Goal: Check status: Check status

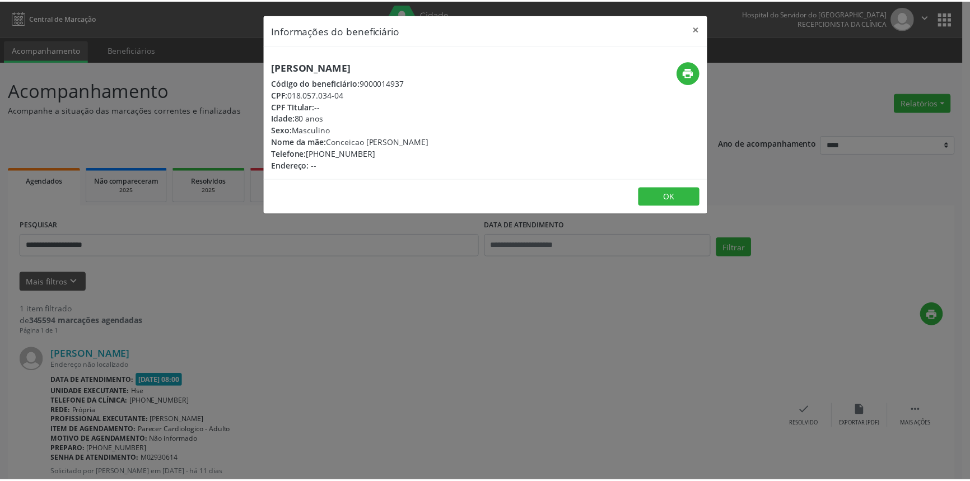
scroll to position [35, 0]
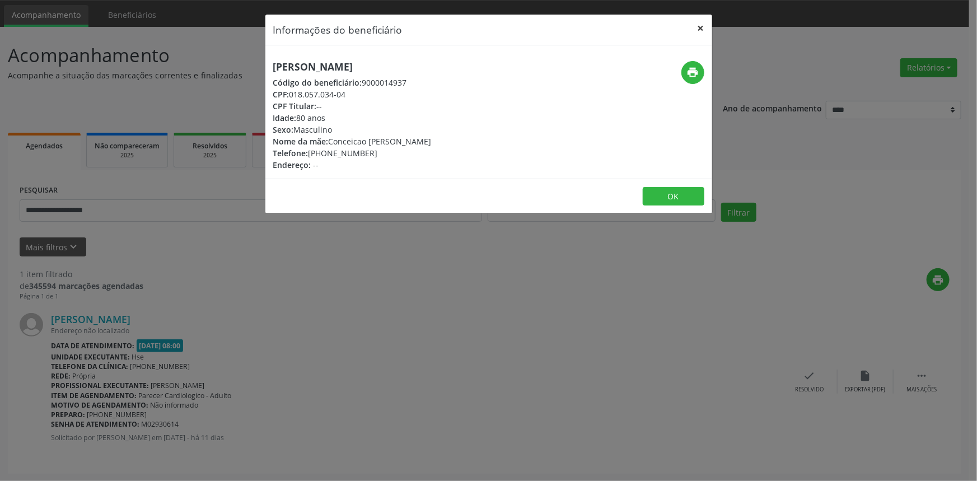
drag, startPoint x: 703, startPoint y: 27, endPoint x: 678, endPoint y: 27, distance: 25.2
click at [702, 27] on button "×" at bounding box center [701, 28] width 22 height 27
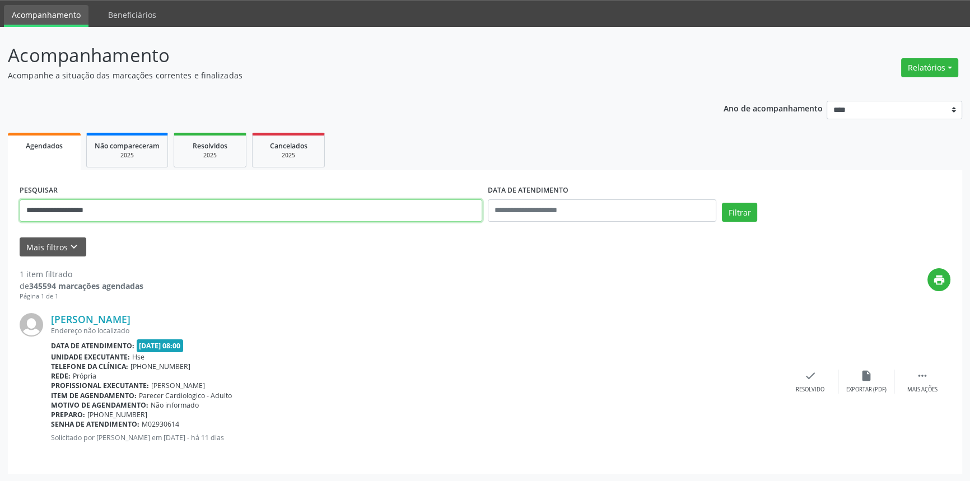
click at [0, 247] on div "**********" at bounding box center [485, 254] width 970 height 455
click at [722, 203] on button "Filtrar" at bounding box center [739, 212] width 35 height 19
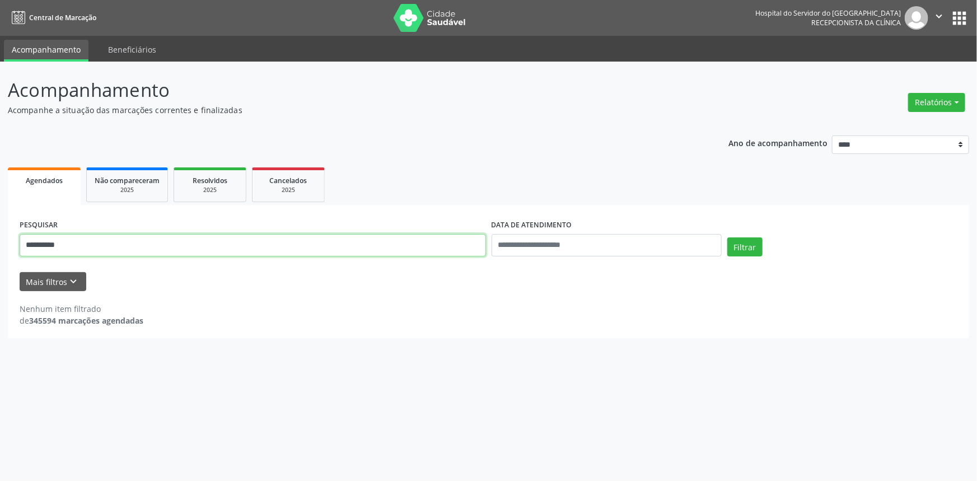
drag, startPoint x: 75, startPoint y: 246, endPoint x: 0, endPoint y: 246, distance: 75.1
click at [0, 246] on div "**********" at bounding box center [488, 272] width 977 height 420
paste input "**********"
click at [741, 241] on button "Filtrar" at bounding box center [745, 246] width 35 height 19
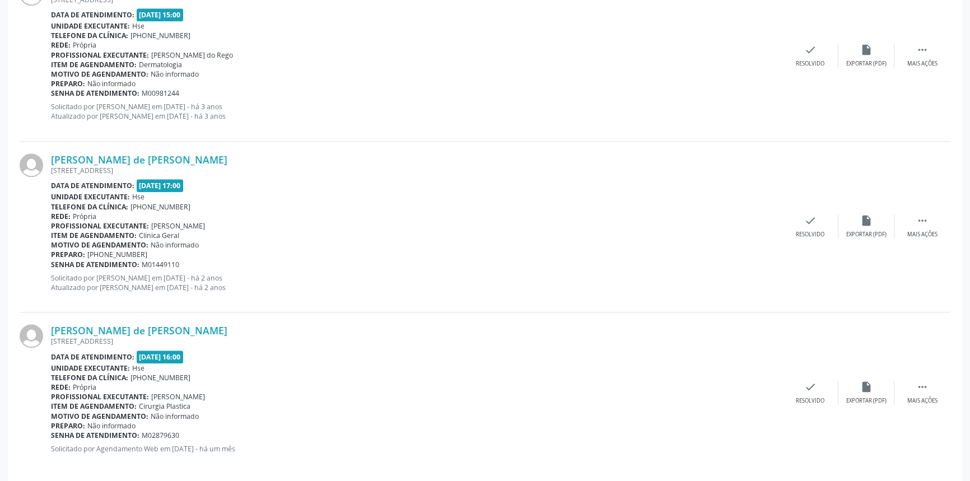
scroll to position [1231, 0]
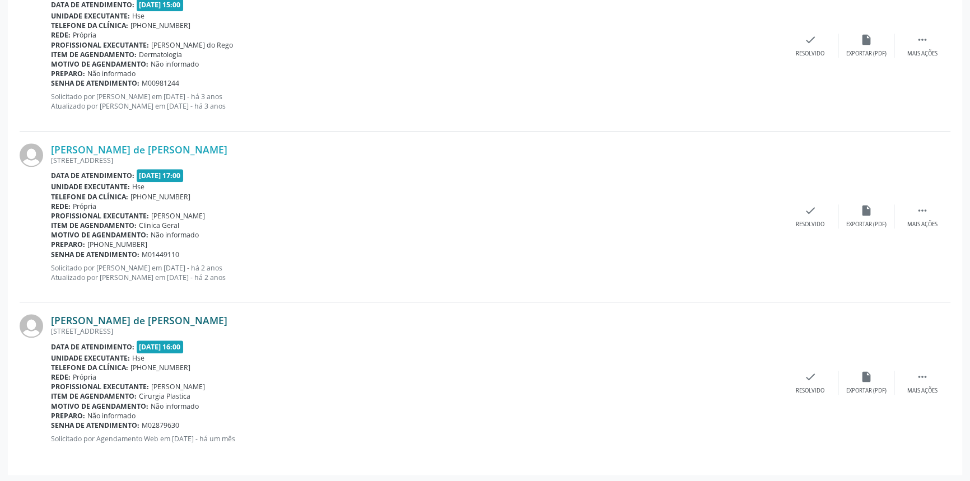
click at [198, 316] on link "[PERSON_NAME] de [PERSON_NAME]" at bounding box center [139, 320] width 176 height 12
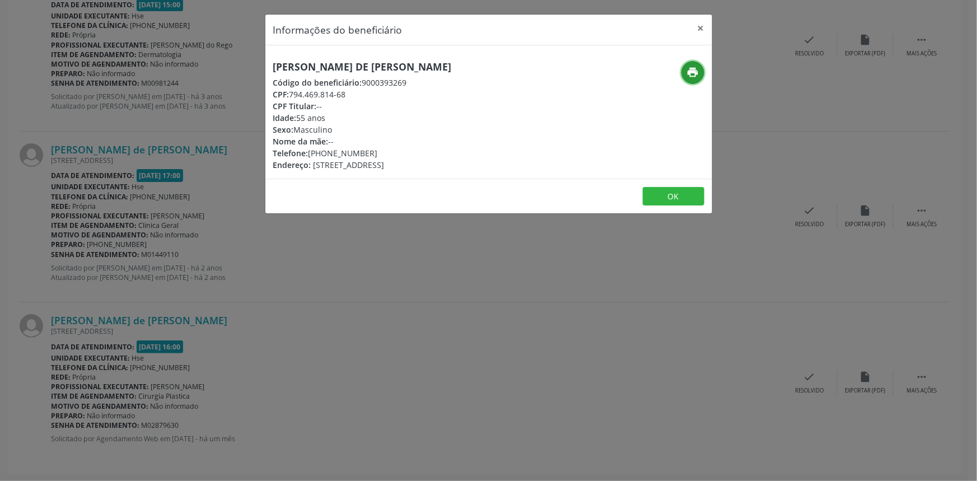
click at [688, 76] on icon "print" at bounding box center [693, 72] width 12 height 12
click at [700, 22] on button "×" at bounding box center [701, 28] width 22 height 27
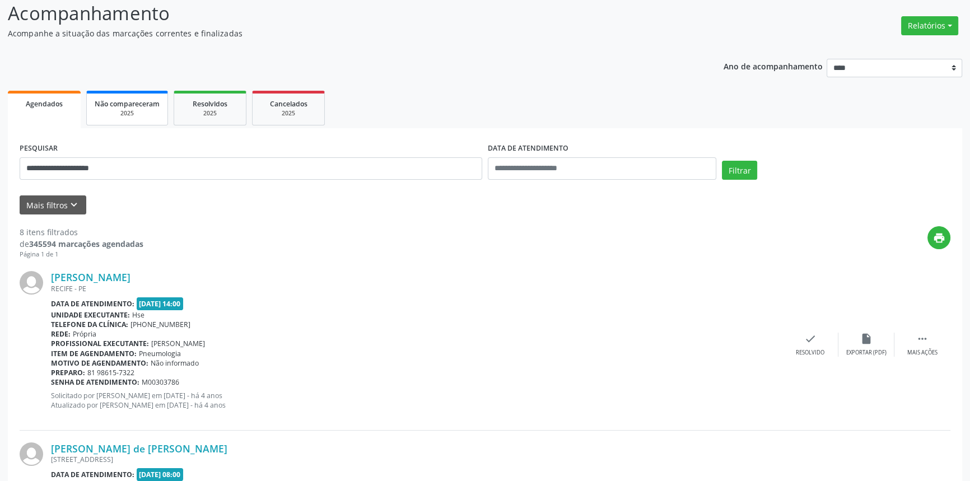
scroll to position [60, 0]
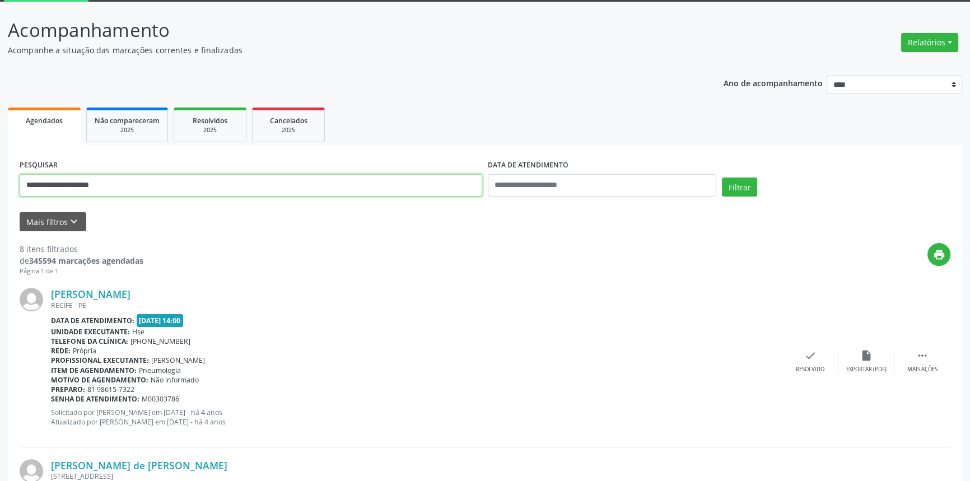
drag, startPoint x: 148, startPoint y: 194, endPoint x: 0, endPoint y: 187, distance: 148.6
paste input "text"
type input "**********"
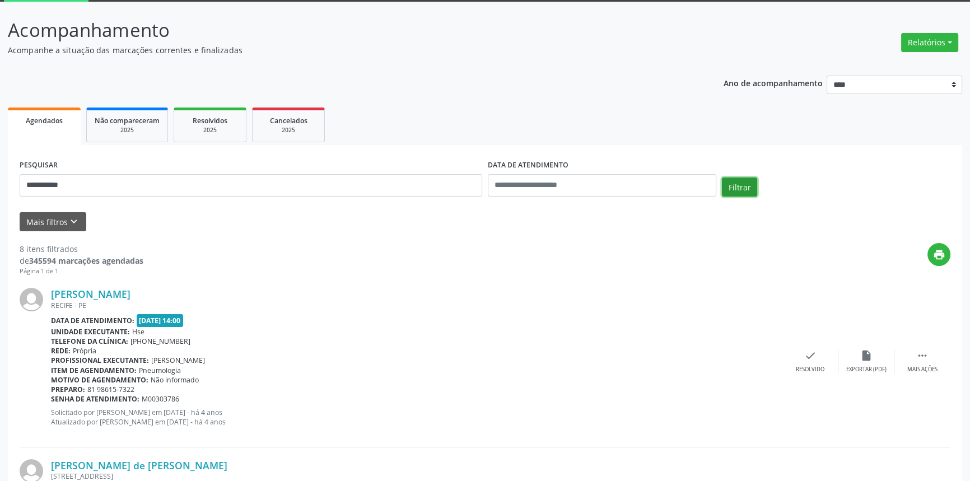
click at [745, 187] on button "Filtrar" at bounding box center [739, 187] width 35 height 19
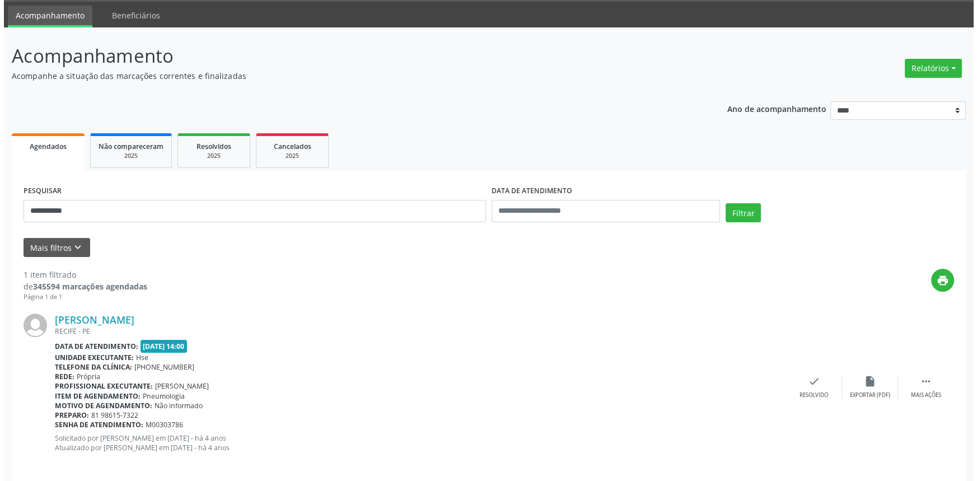
scroll to position [45, 0]
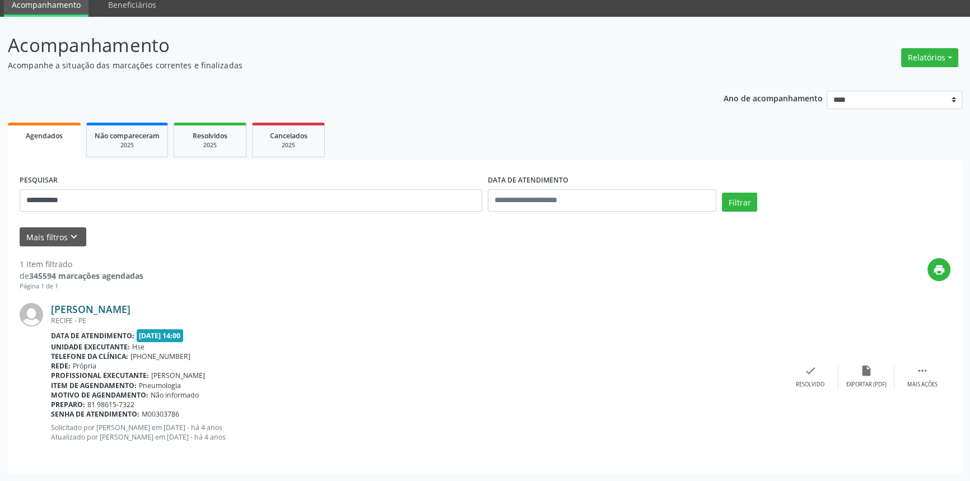
click at [131, 309] on link "[PERSON_NAME]" at bounding box center [91, 309] width 80 height 12
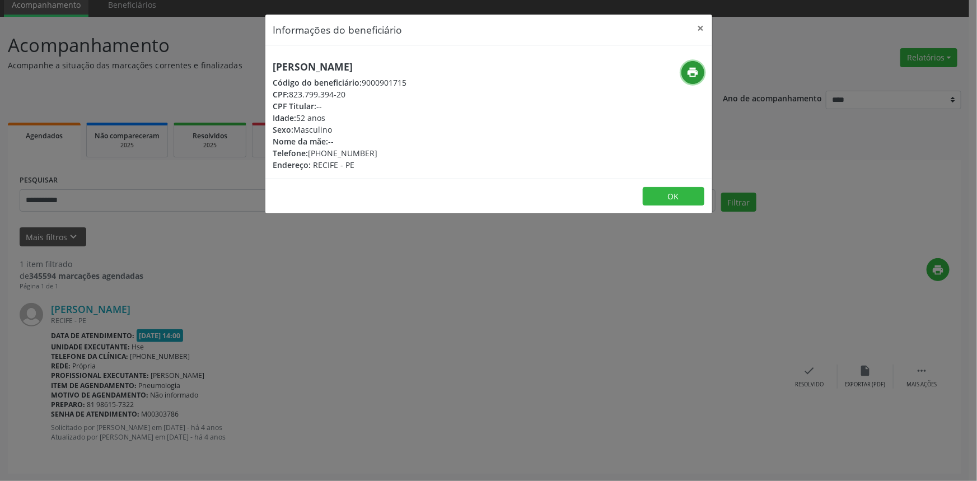
click at [695, 69] on icon "print" at bounding box center [693, 72] width 12 height 12
drag, startPoint x: 426, startPoint y: 64, endPoint x: 248, endPoint y: 66, distance: 178.1
click at [248, 66] on div "Informações do beneficiário × [PERSON_NAME][GEOGRAPHIC_DATA] Código do benefici…" at bounding box center [488, 240] width 977 height 481
copy h5 "[PERSON_NAME]"
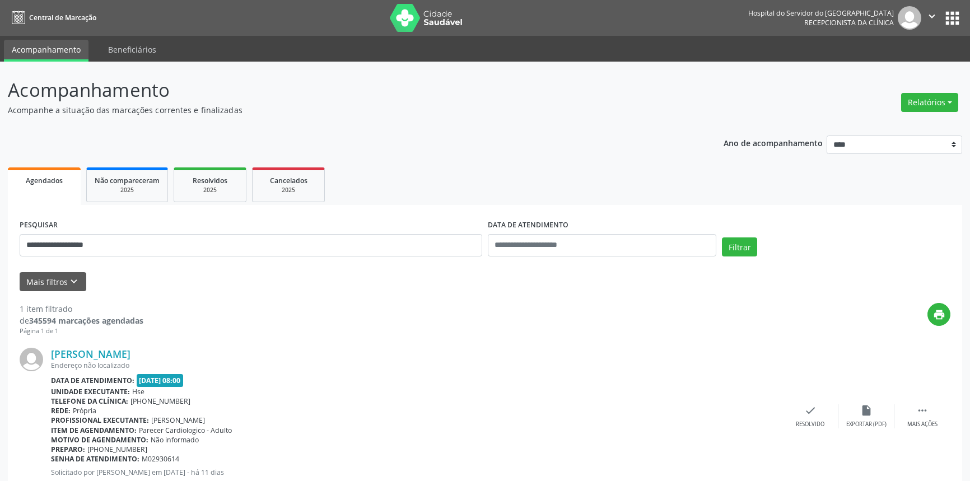
scroll to position [35, 0]
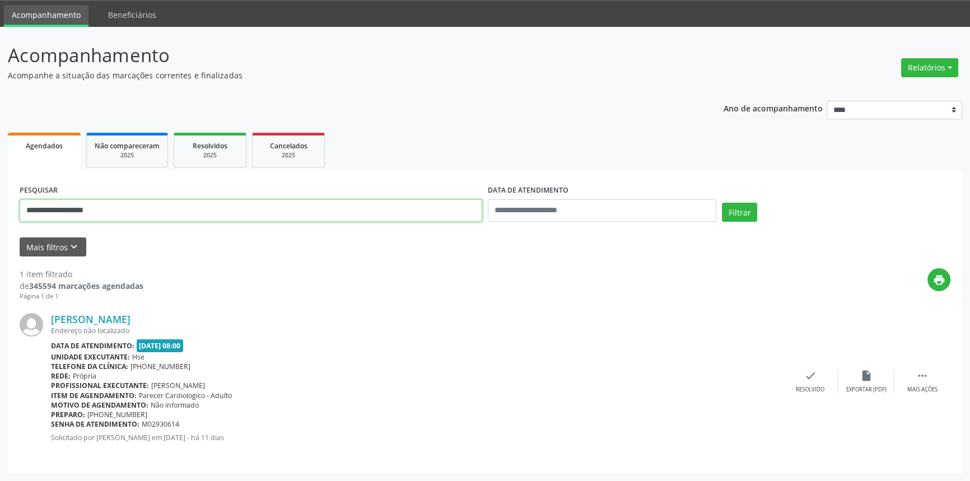
drag, startPoint x: 92, startPoint y: 209, endPoint x: 0, endPoint y: 208, distance: 92.4
click at [0, 208] on div "**********" at bounding box center [485, 254] width 970 height 455
